Goal: Information Seeking & Learning: Learn about a topic

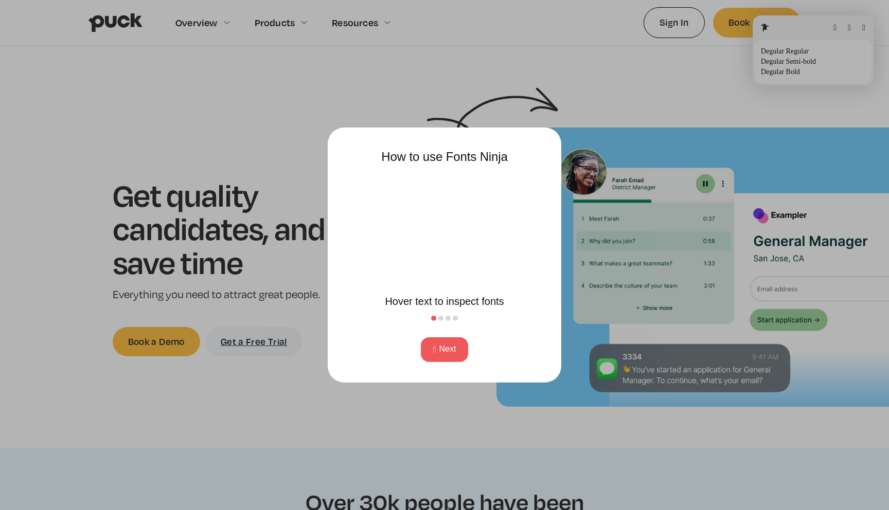
click at [461, 349] on button "Next" at bounding box center [445, 349] width 48 height 25
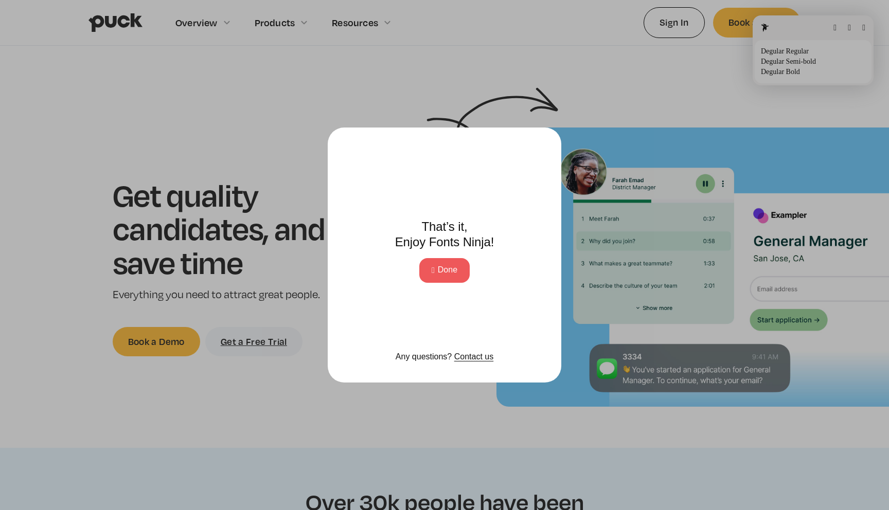
click at [457, 273] on button "Done" at bounding box center [444, 270] width 50 height 25
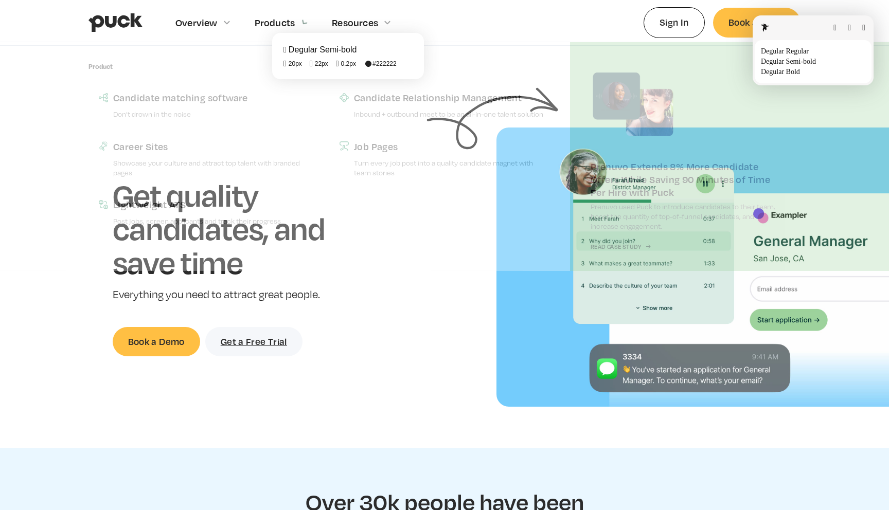
click at [297, 23] on html "Overview Overview Overview How Puck drives candidate quality Explore Team Profi…" at bounding box center [444, 255] width 889 height 510
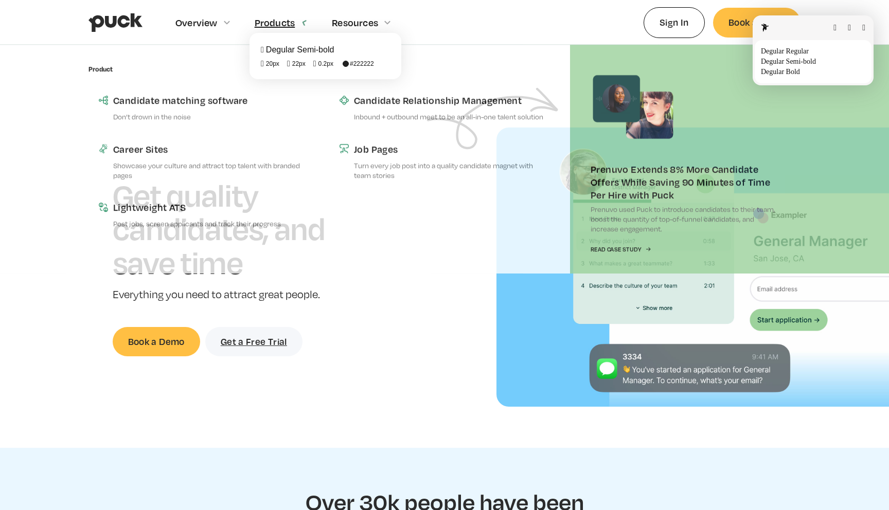
click at [265, 22] on fontsninja-text "Products" at bounding box center [275, 22] width 41 height 12
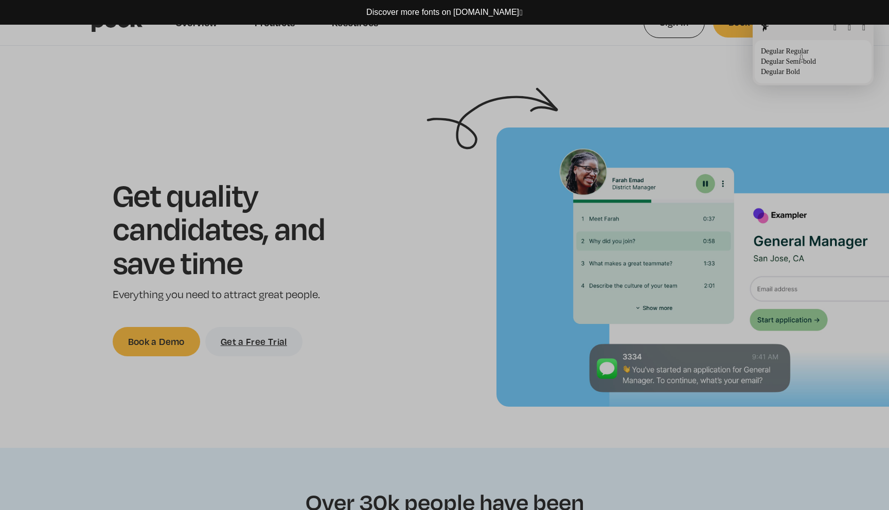
click at [542, 26] on div at bounding box center [444, 255] width 889 height 510
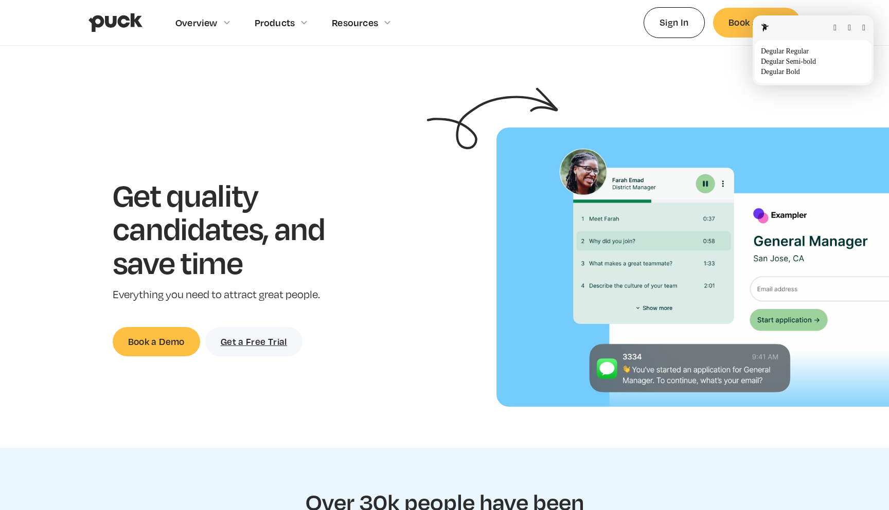
click at [413, 87] on html "Overview Overview Overview How Puck drives candidate quality Explore Team Profi…" at bounding box center [444, 255] width 889 height 510
click at [862, 28] on button "button" at bounding box center [863, 28] width 3 height 8
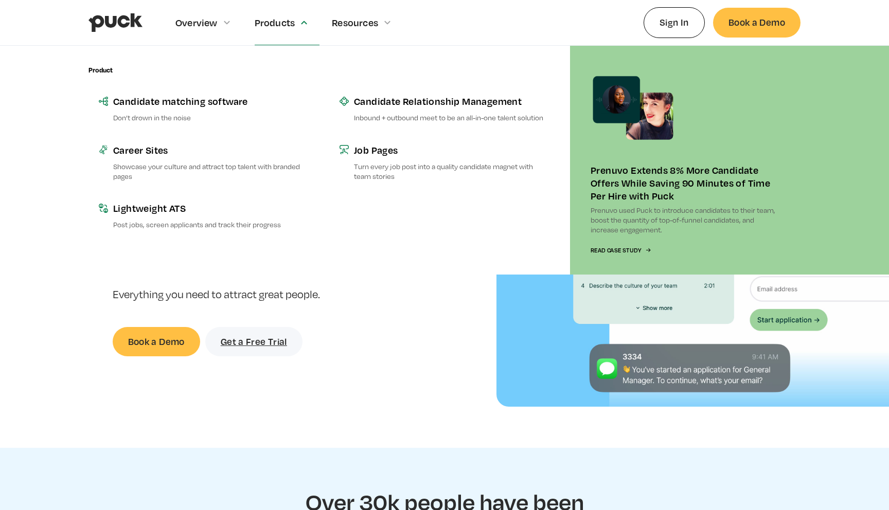
click at [282, 24] on div "Products" at bounding box center [275, 22] width 41 height 11
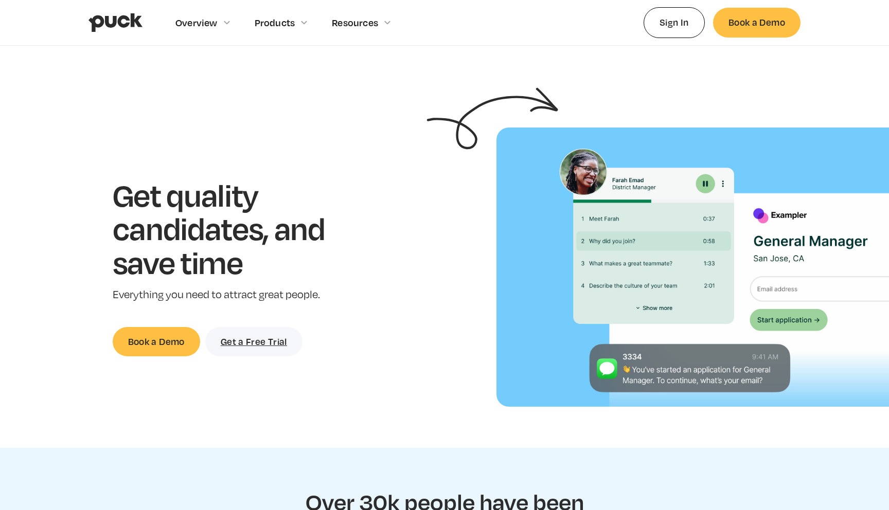
drag, startPoint x: 282, startPoint y: 24, endPoint x: 293, endPoint y: 25, distance: 11.4
click at [281, 25] on div "Products" at bounding box center [275, 22] width 41 height 11
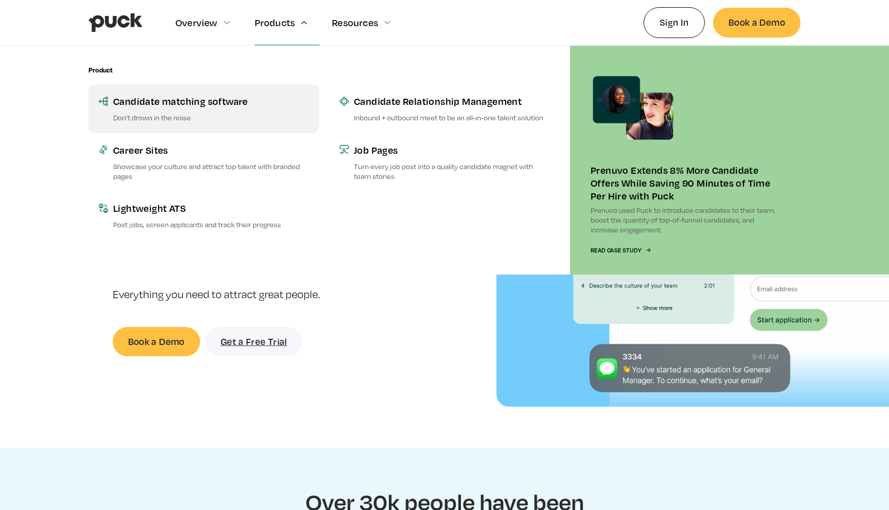
click at [208, 111] on link "Candidate matching software Don’t drown in the noise" at bounding box center [203, 108] width 230 height 48
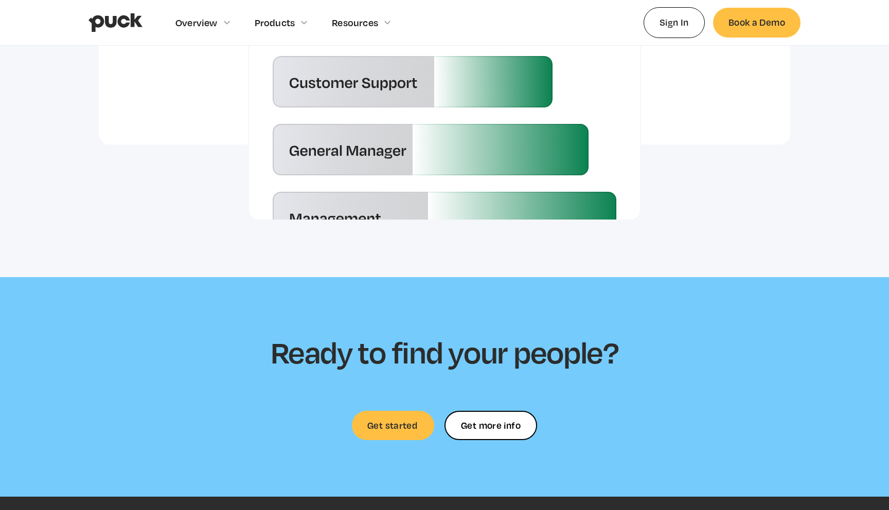
scroll to position [2874, 0]
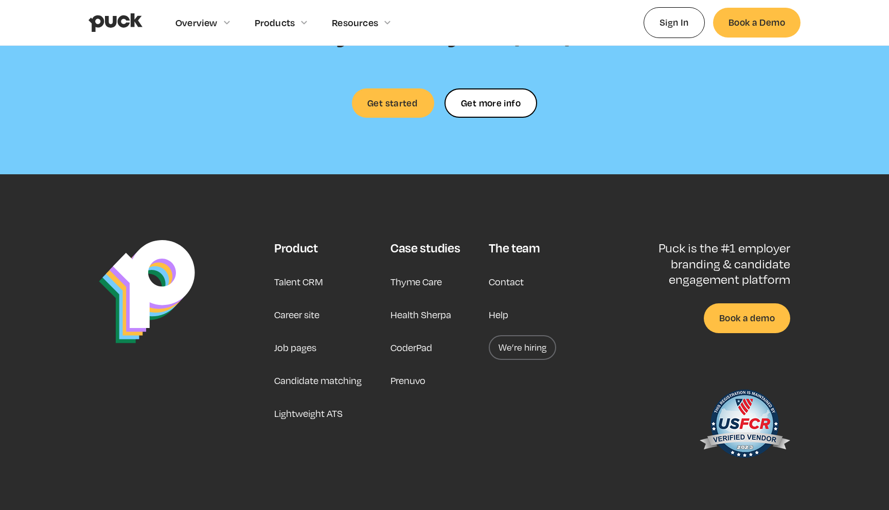
click at [492, 270] on link "Contact" at bounding box center [506, 282] width 35 height 25
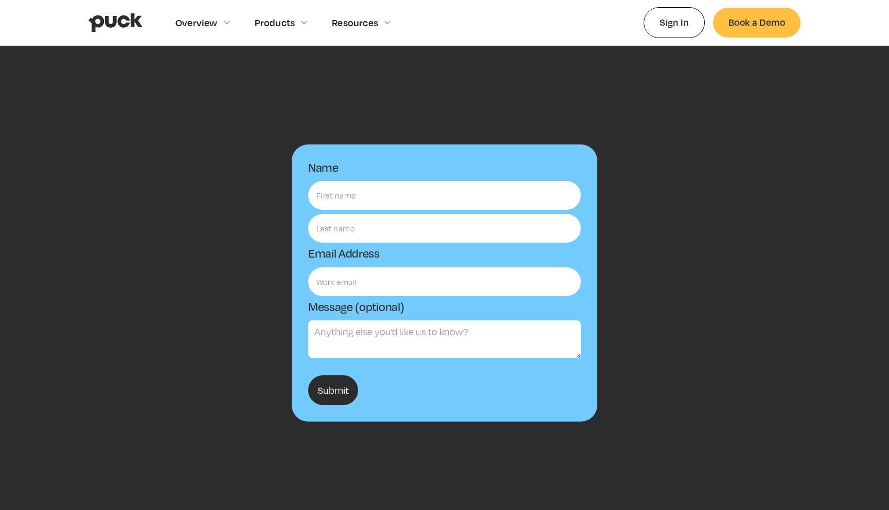
click at [227, 355] on div "Name Email Address Message (optional) Submit Thanks! We'll reach out to you sho…" at bounding box center [444, 305] width 712 height 355
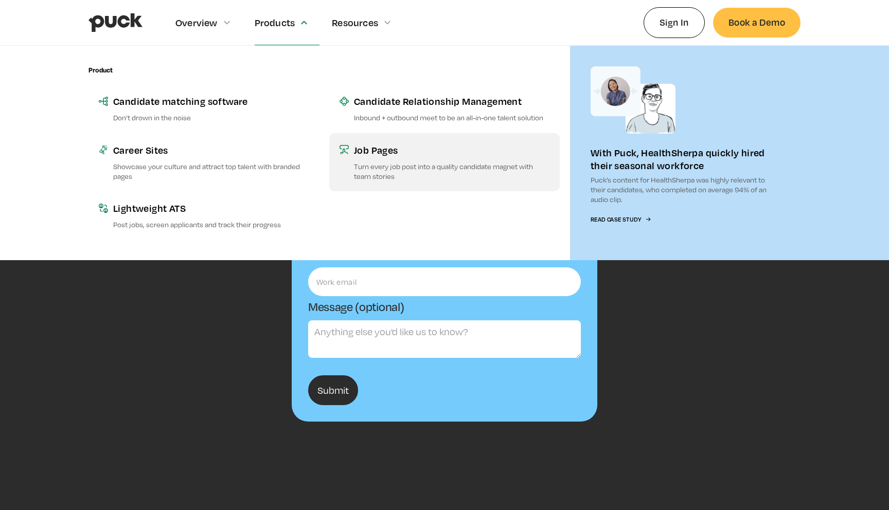
click at [379, 170] on p "Turn every job post into a quality candidate magnet with team stories" at bounding box center [451, 172] width 195 height 20
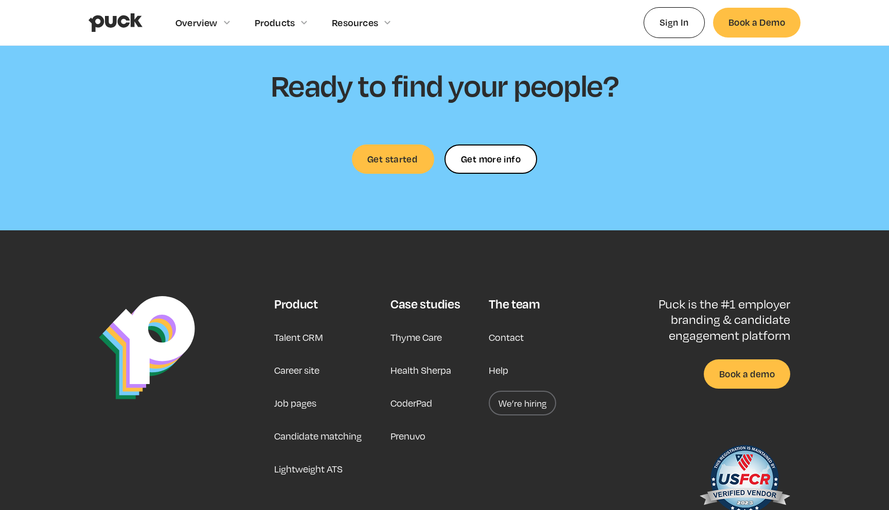
scroll to position [3094, 0]
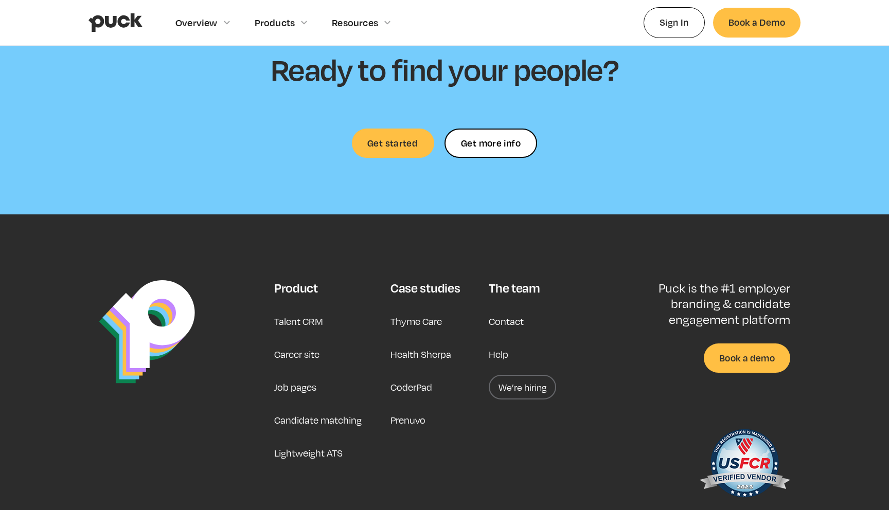
click at [312, 451] on link "Lightweight ATS" at bounding box center [308, 453] width 68 height 25
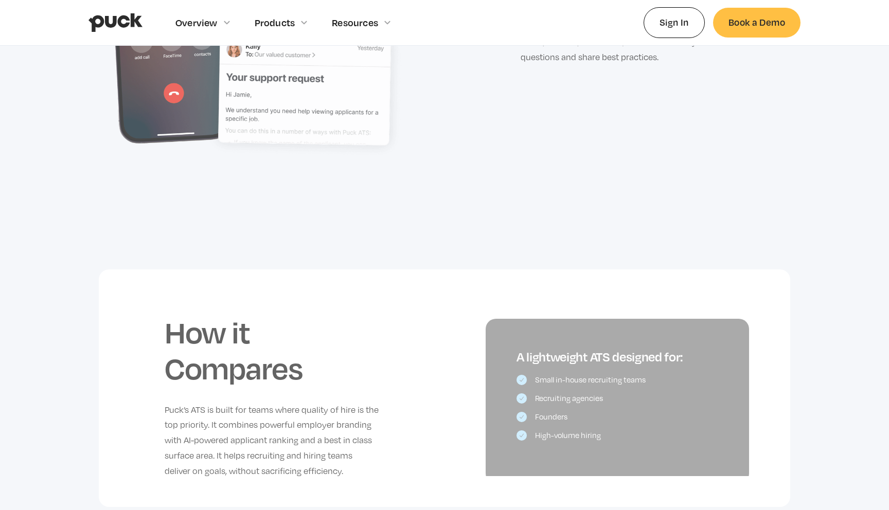
scroll to position [2460, 0]
